Goal: Check status

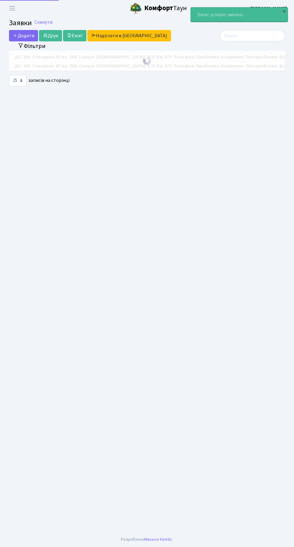
select select "25"
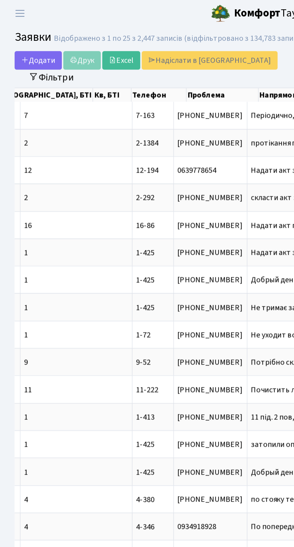
scroll to position [0, 183]
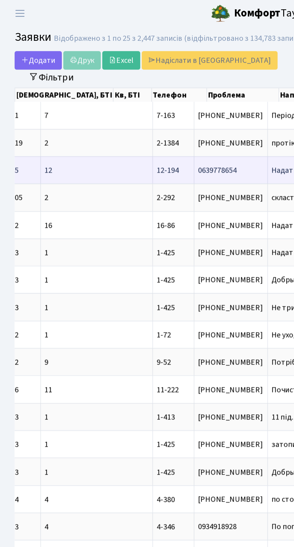
click at [167, 104] on span "Надати акт зали[...]" at bounding box center [187, 105] width 41 height 7
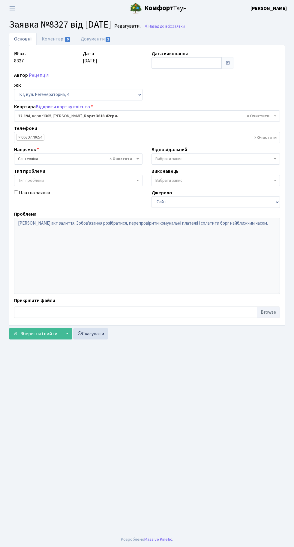
select select "7301"
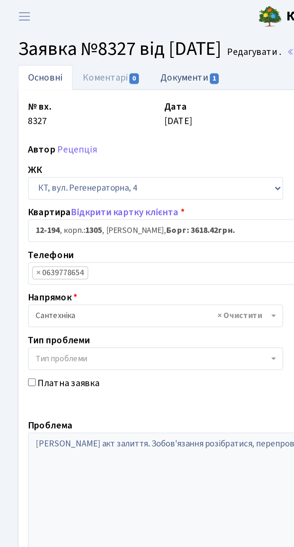
click at [95, 38] on link "Документи 1" at bounding box center [96, 39] width 40 height 12
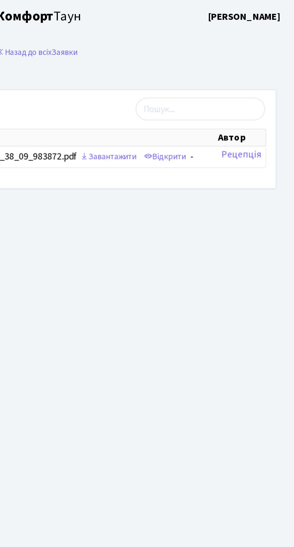
click at [236, 71] on th "Шлях" at bounding box center [161, 69] width 188 height 8
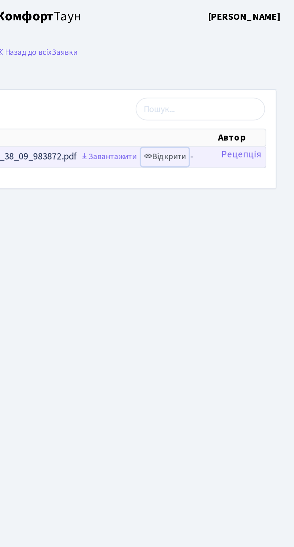
click at [234, 80] on link "Відкрити" at bounding box center [229, 78] width 24 height 9
